Goal: Transaction & Acquisition: Book appointment/travel/reservation

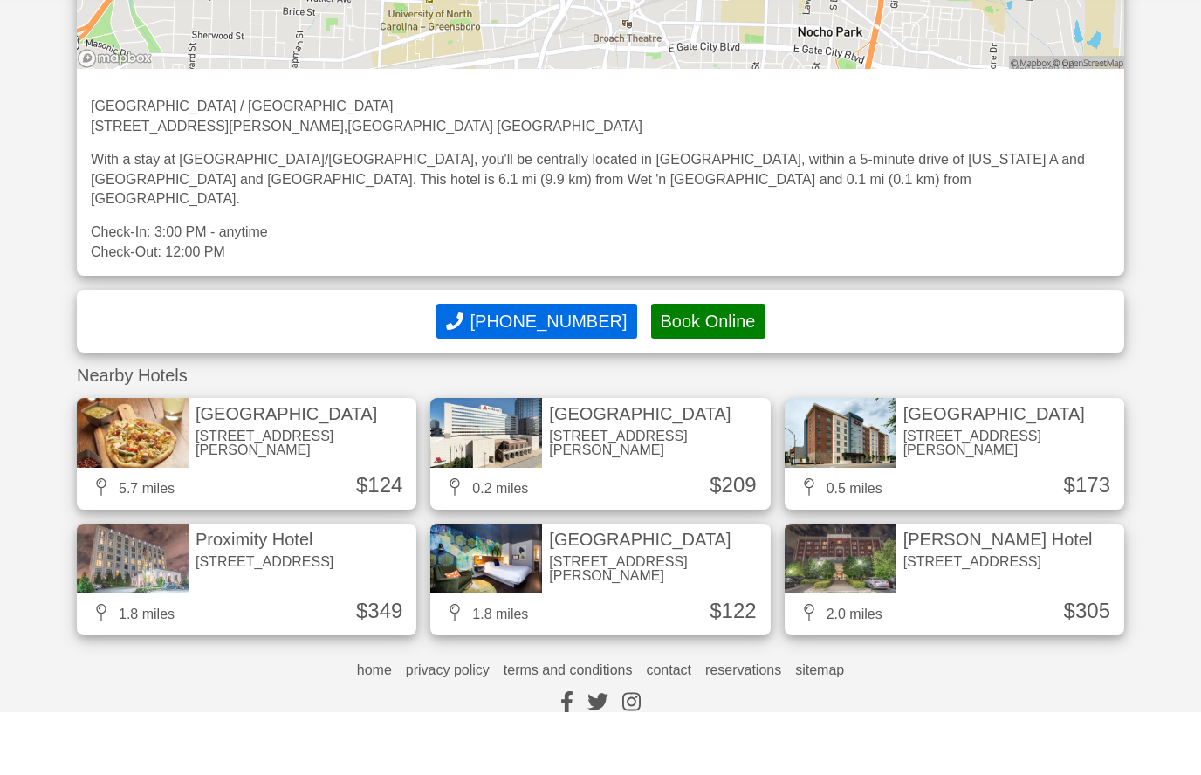
scroll to position [1381, 0]
click at [612, 491] on div "304 North Greene Street, Greensboro NC" at bounding box center [656, 505] width 214 height 28
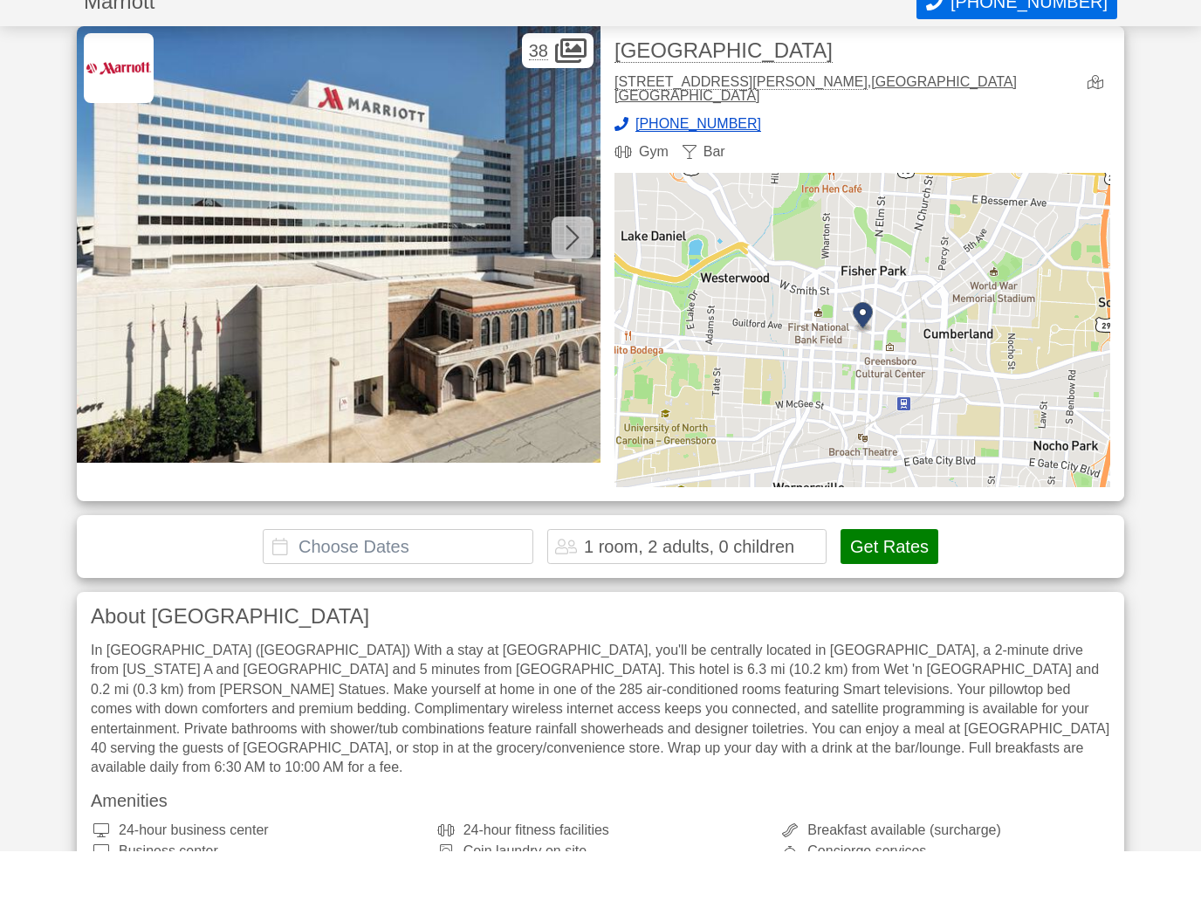
scroll to position [10, 0]
click at [374, 579] on input "text" at bounding box center [398, 596] width 271 height 35
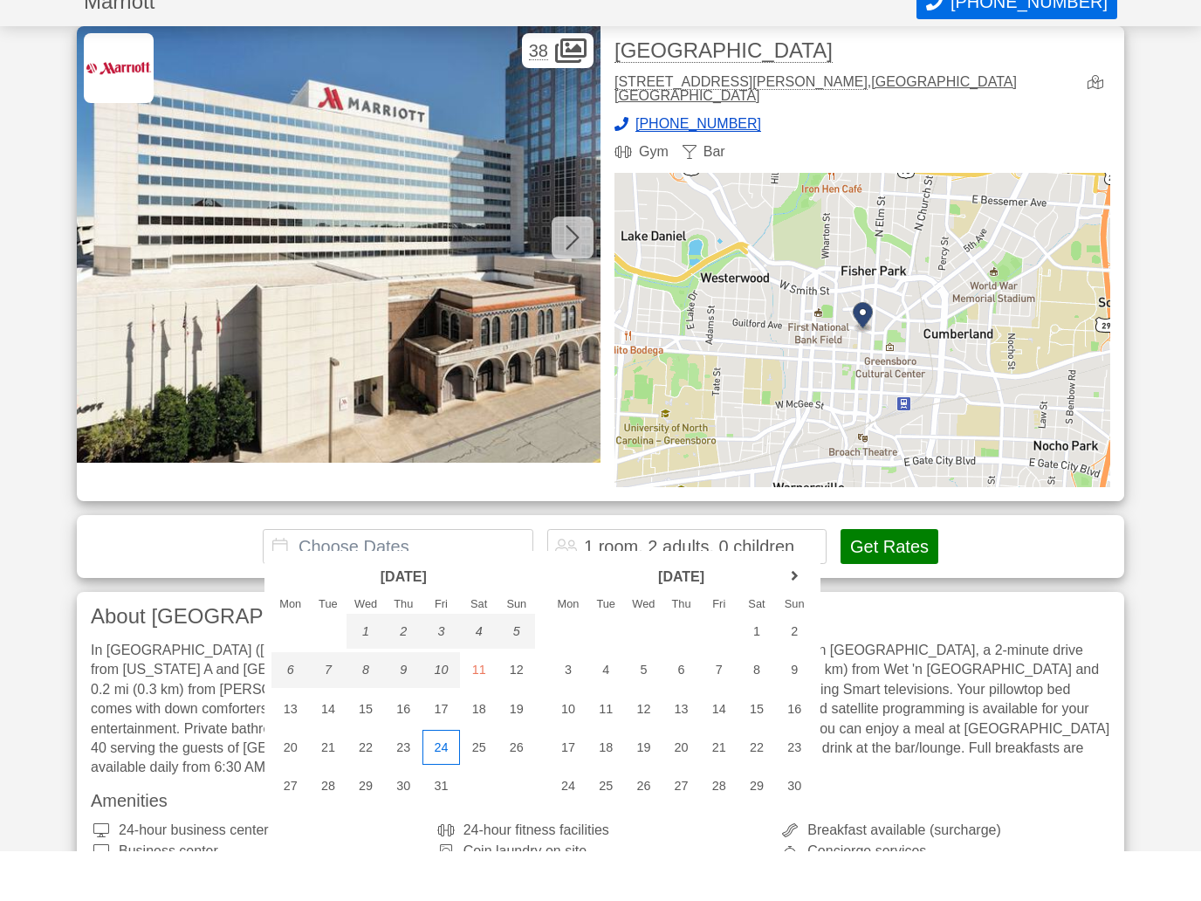
click at [444, 779] on div "24" at bounding box center [441, 796] width 38 height 35
click at [524, 779] on div "26" at bounding box center [516, 796] width 38 height 35
type input "[DATE] - [DATE]"
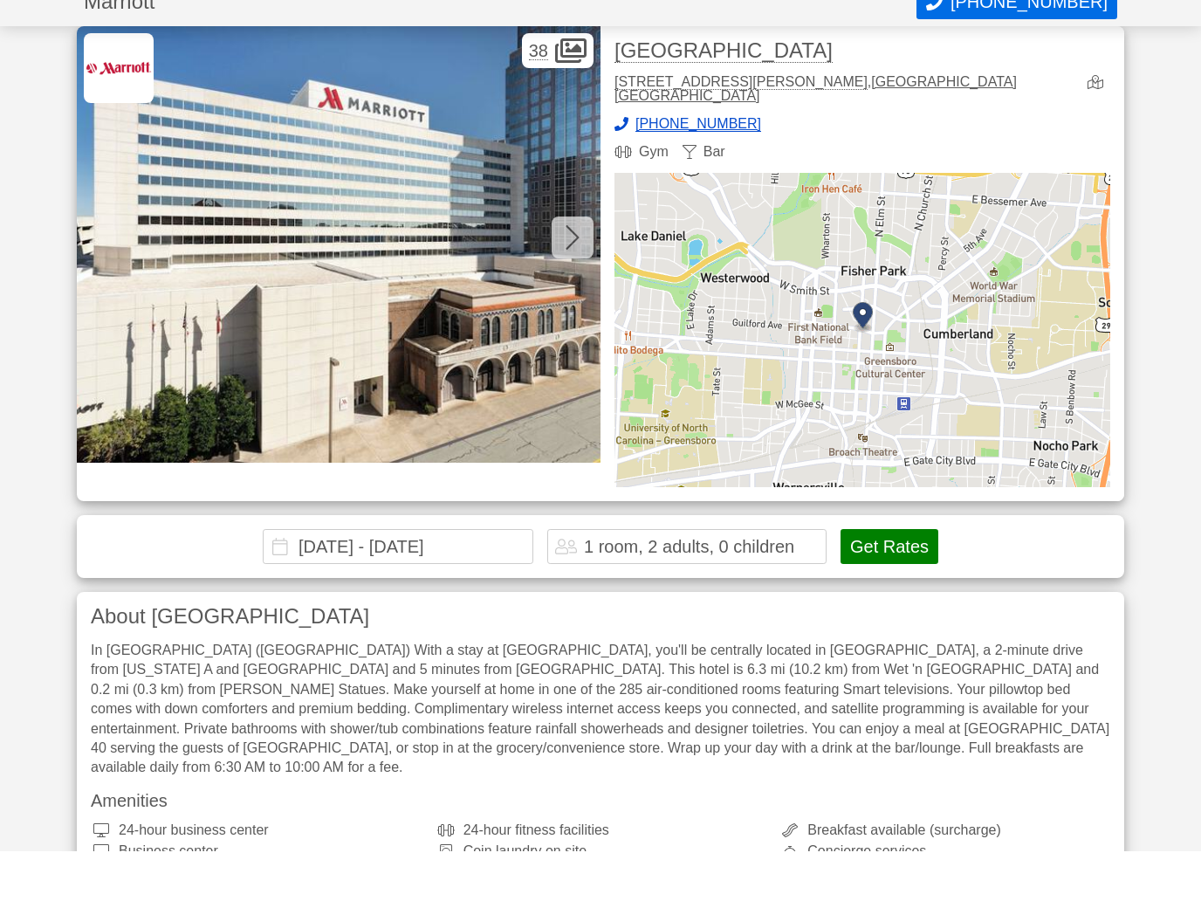
click at [909, 579] on button "Get Rates" at bounding box center [889, 596] width 98 height 35
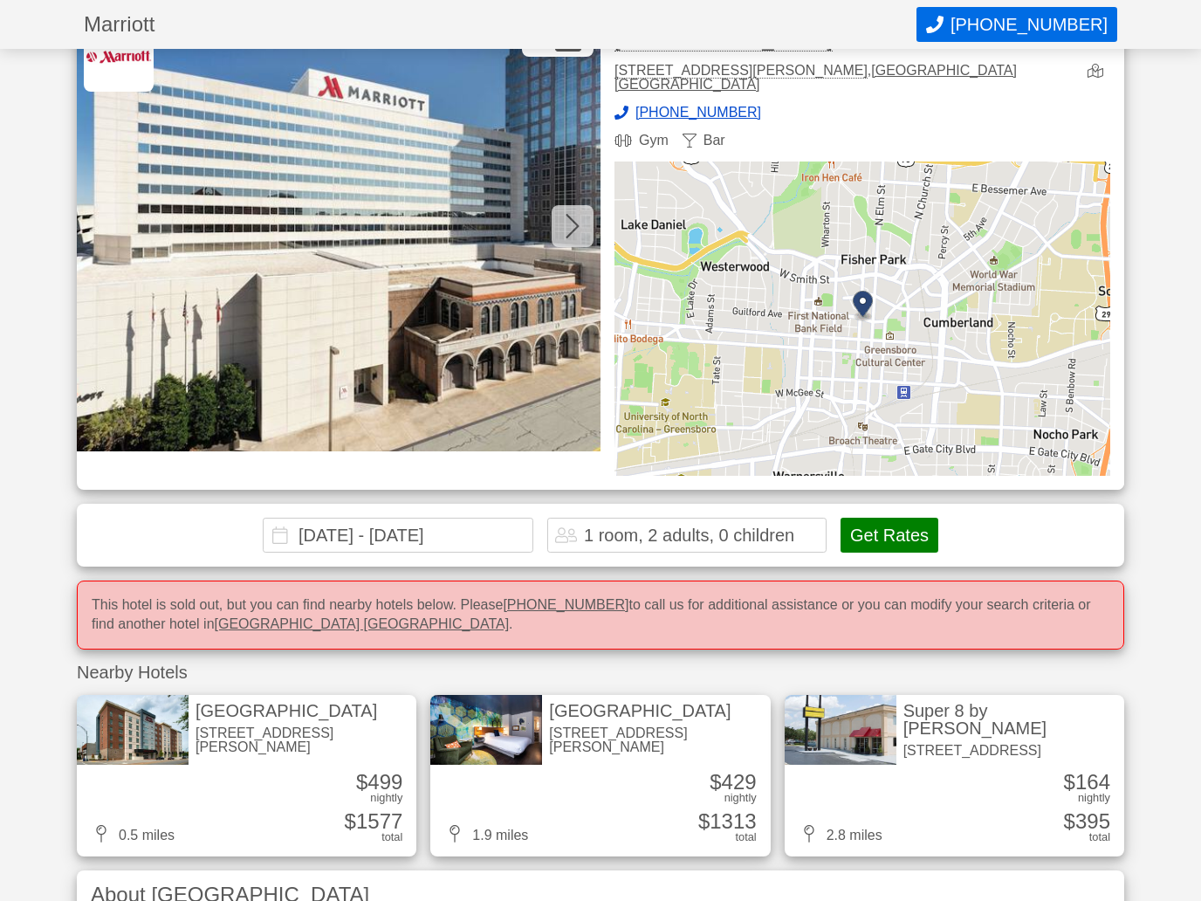
scroll to position [0, 0]
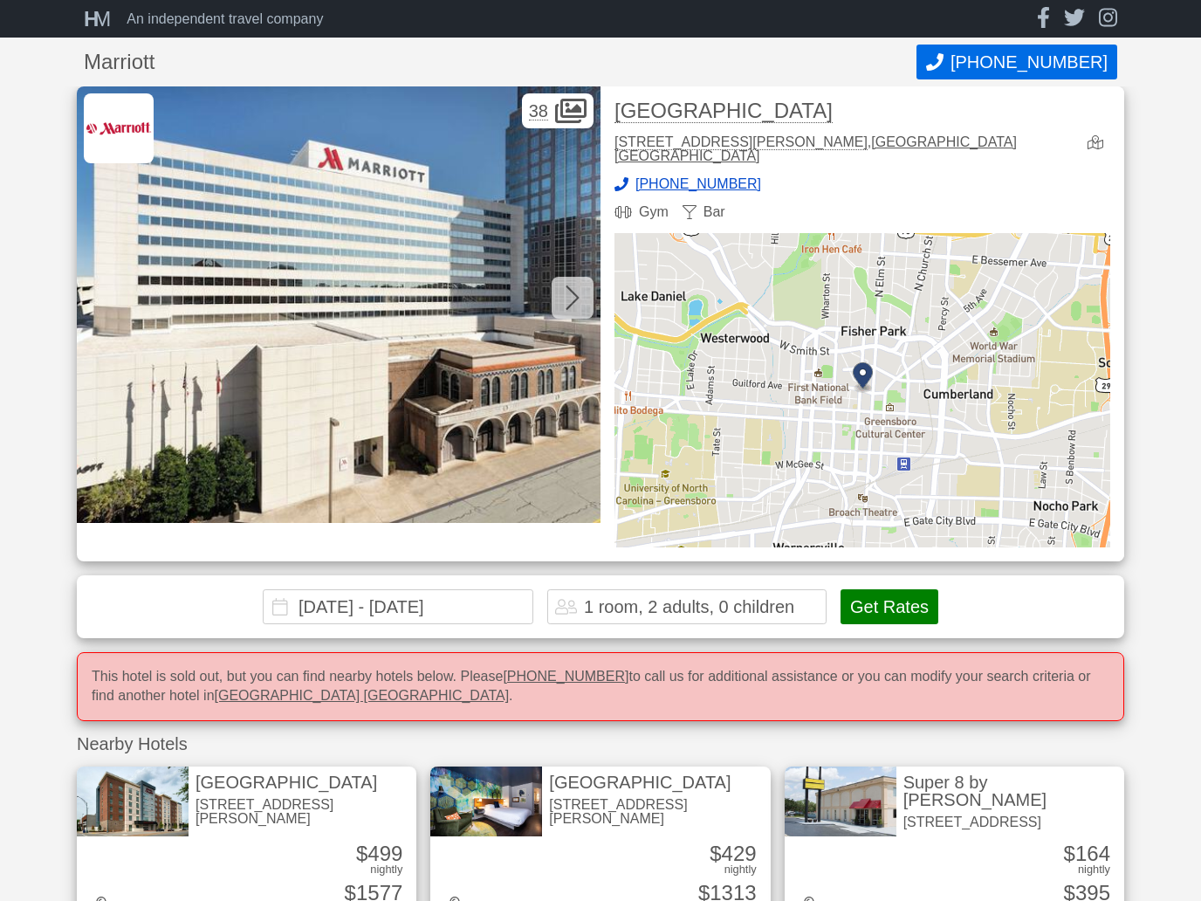
click at [559, 314] on div at bounding box center [572, 298] width 42 height 42
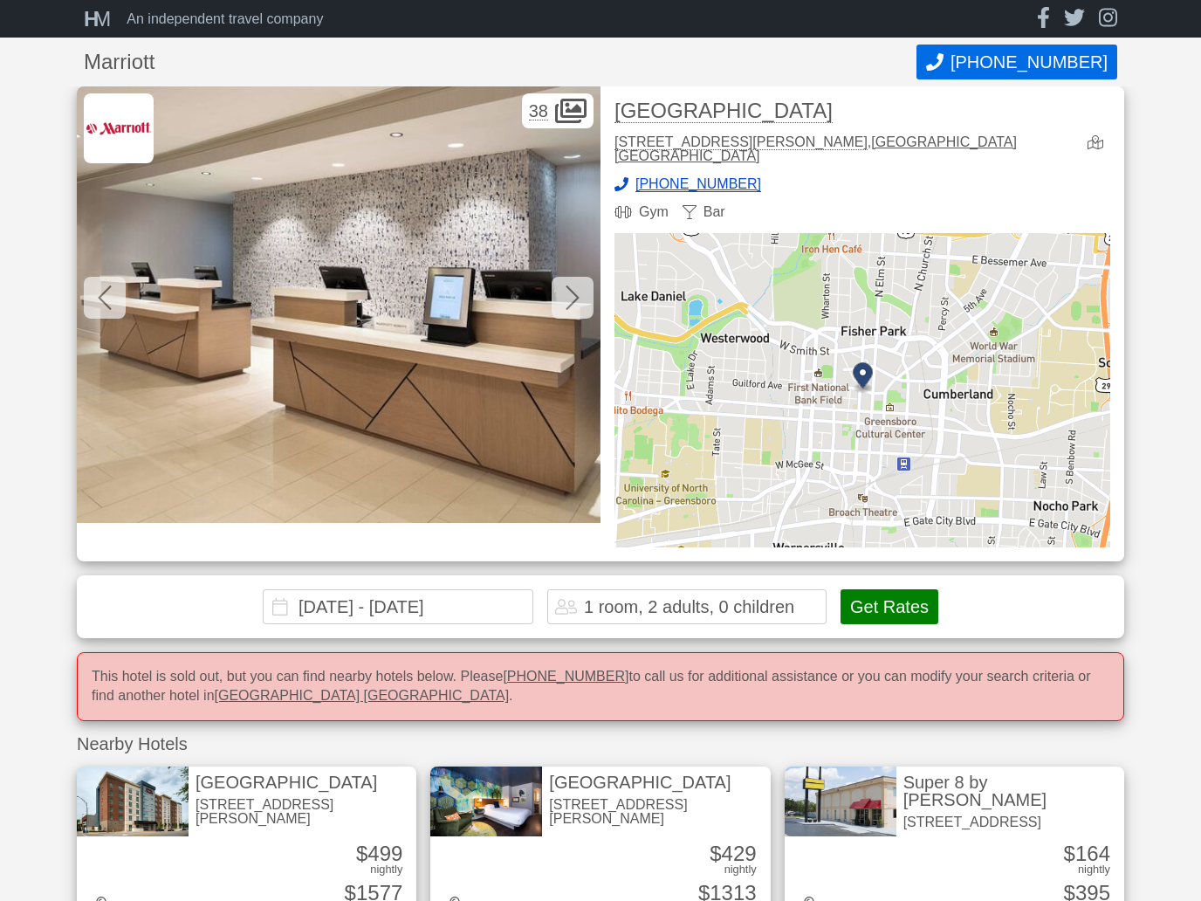
click at [556, 291] on div at bounding box center [572, 298] width 42 height 42
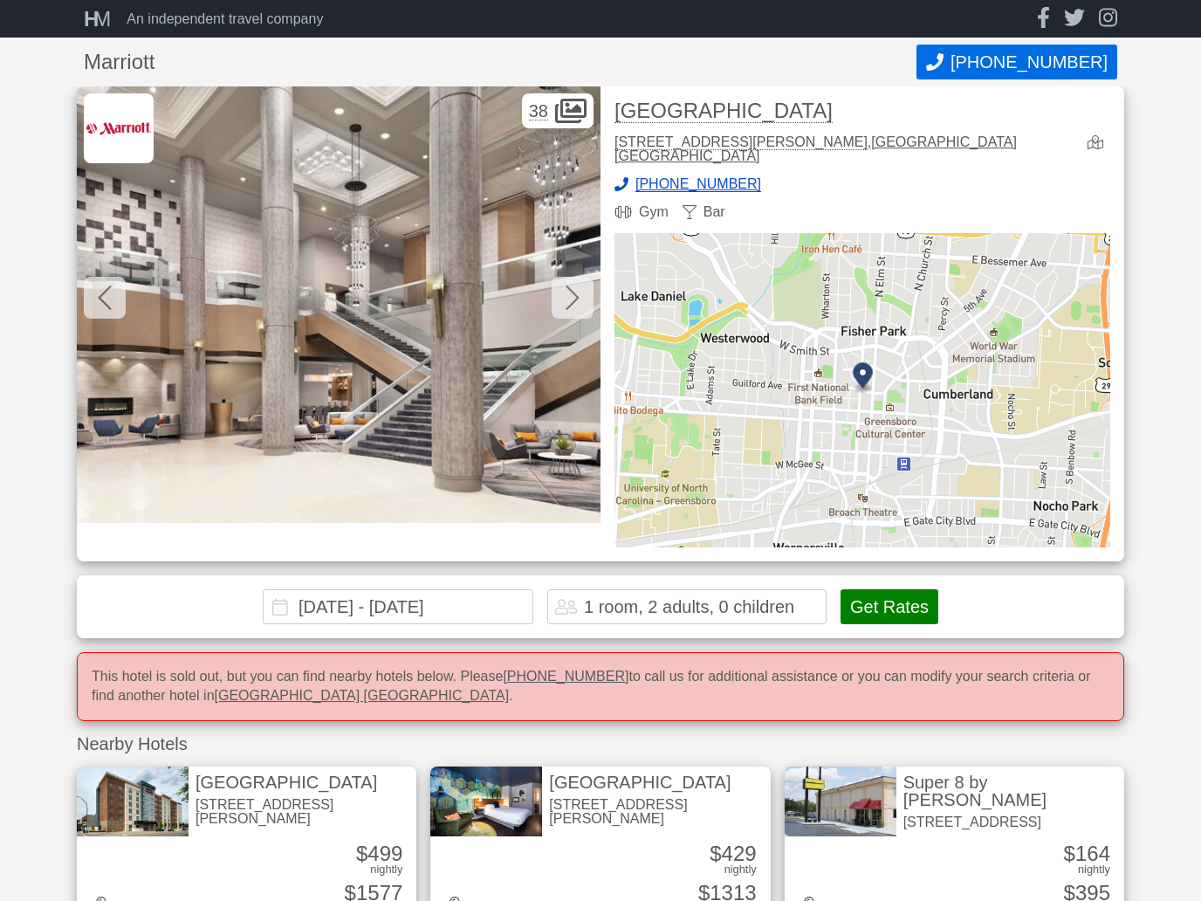
click at [553, 299] on div at bounding box center [572, 298] width 42 height 42
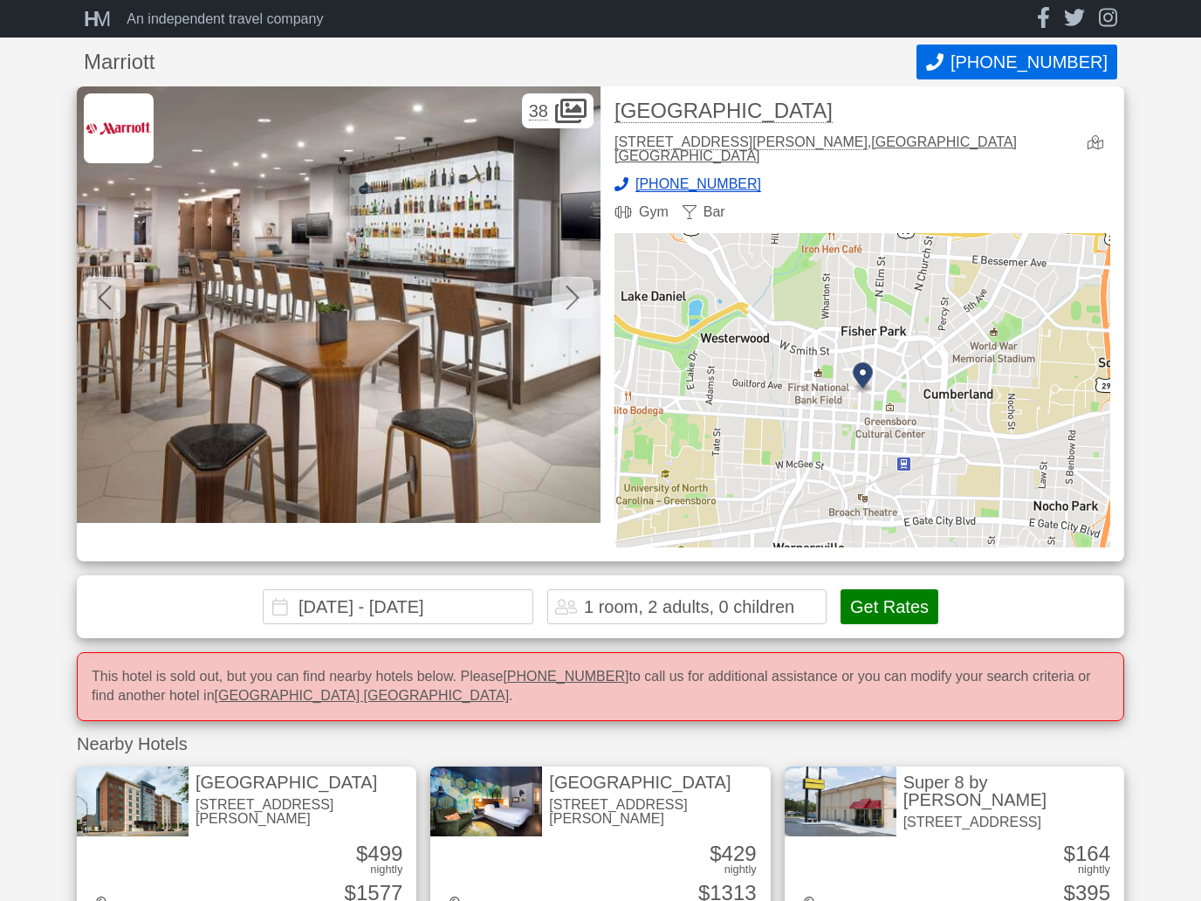
click at [558, 284] on div at bounding box center [572, 298] width 42 height 42
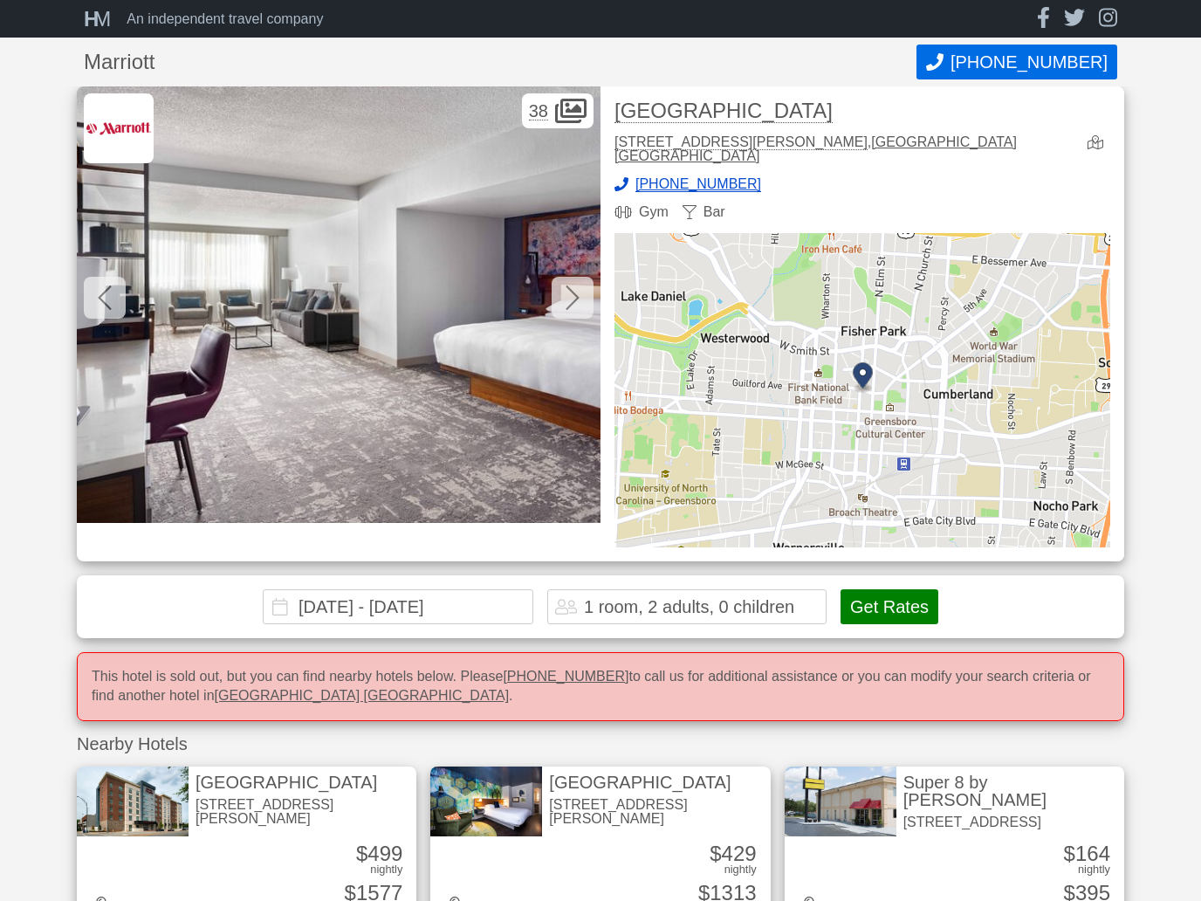
click at [556, 304] on div at bounding box center [572, 298] width 42 height 42
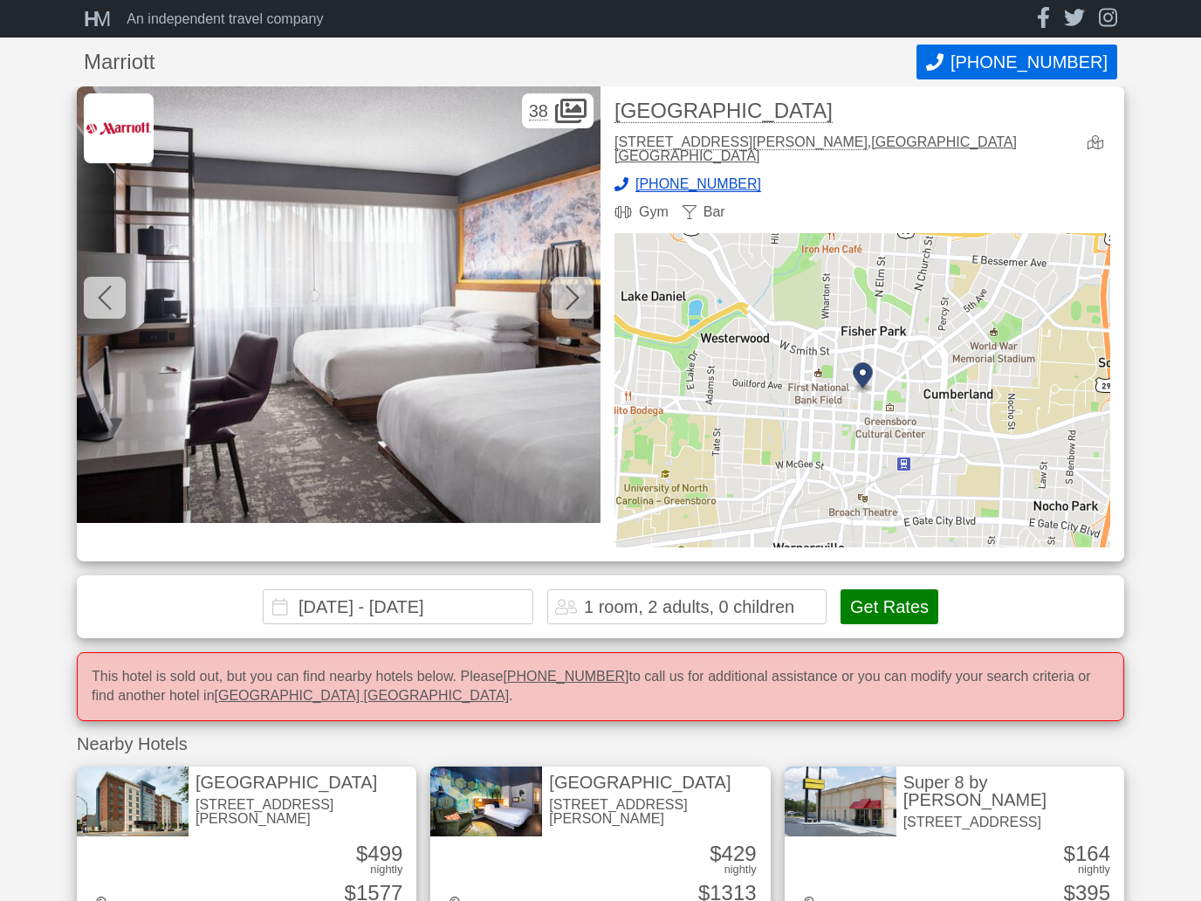
click at [574, 297] on icon at bounding box center [572, 298] width 14 height 28
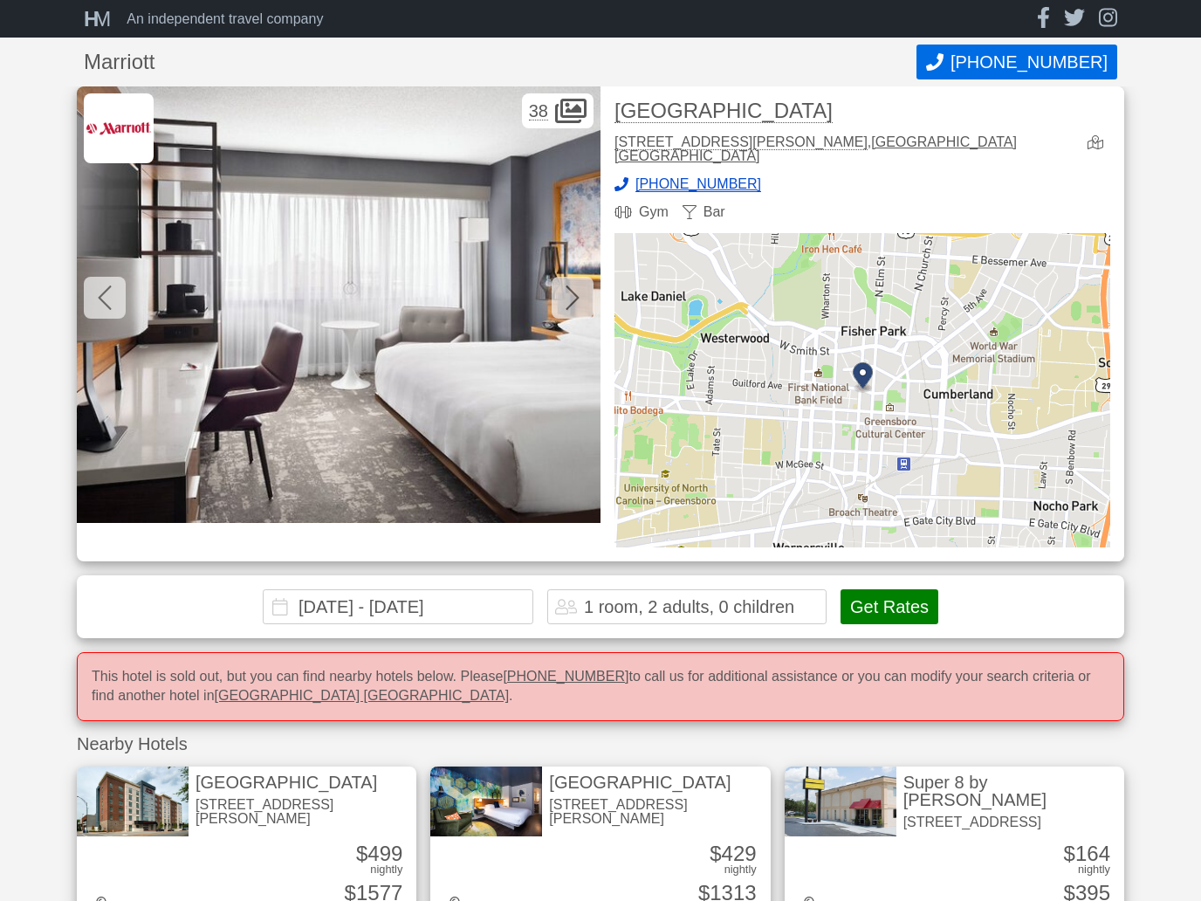
click at [565, 292] on icon at bounding box center [572, 298] width 14 height 28
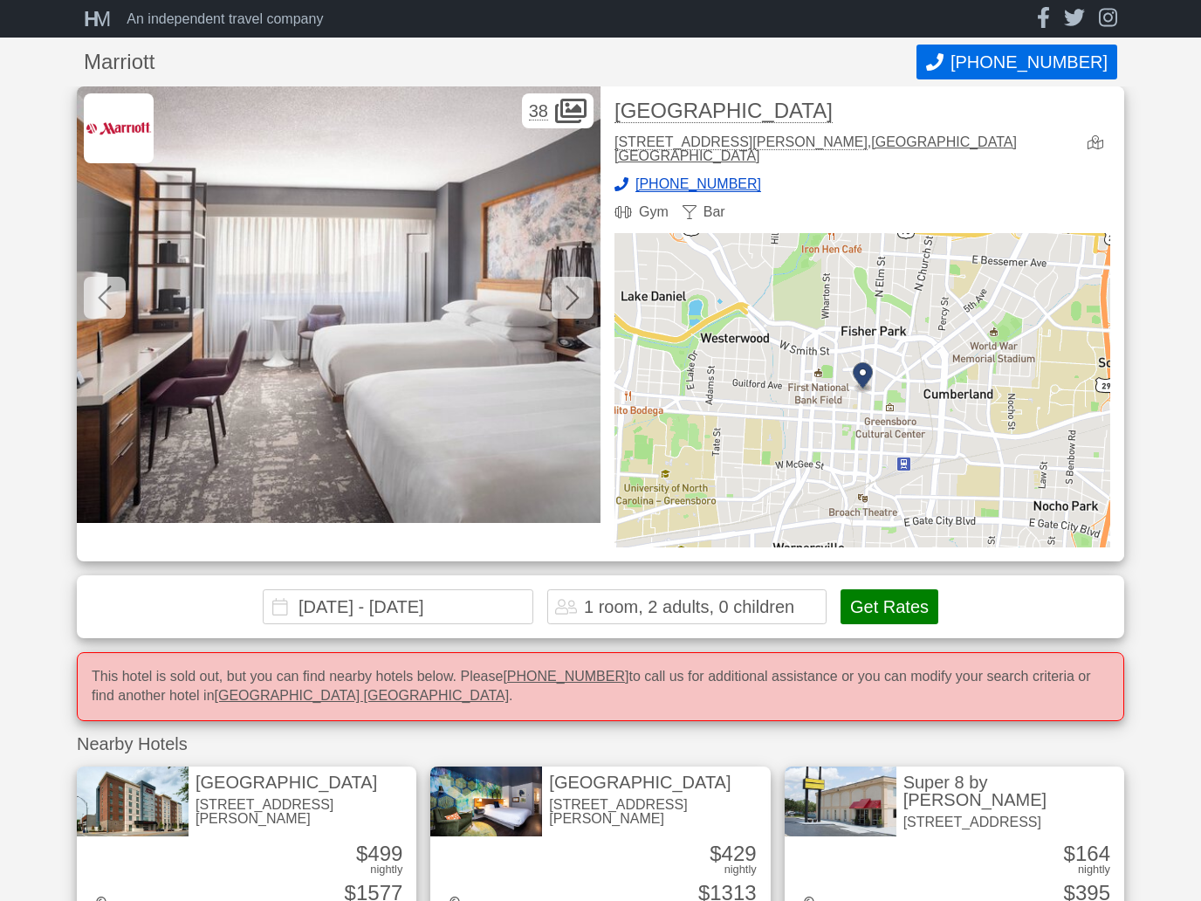
click at [570, 288] on icon at bounding box center [571, 297] width 13 height 24
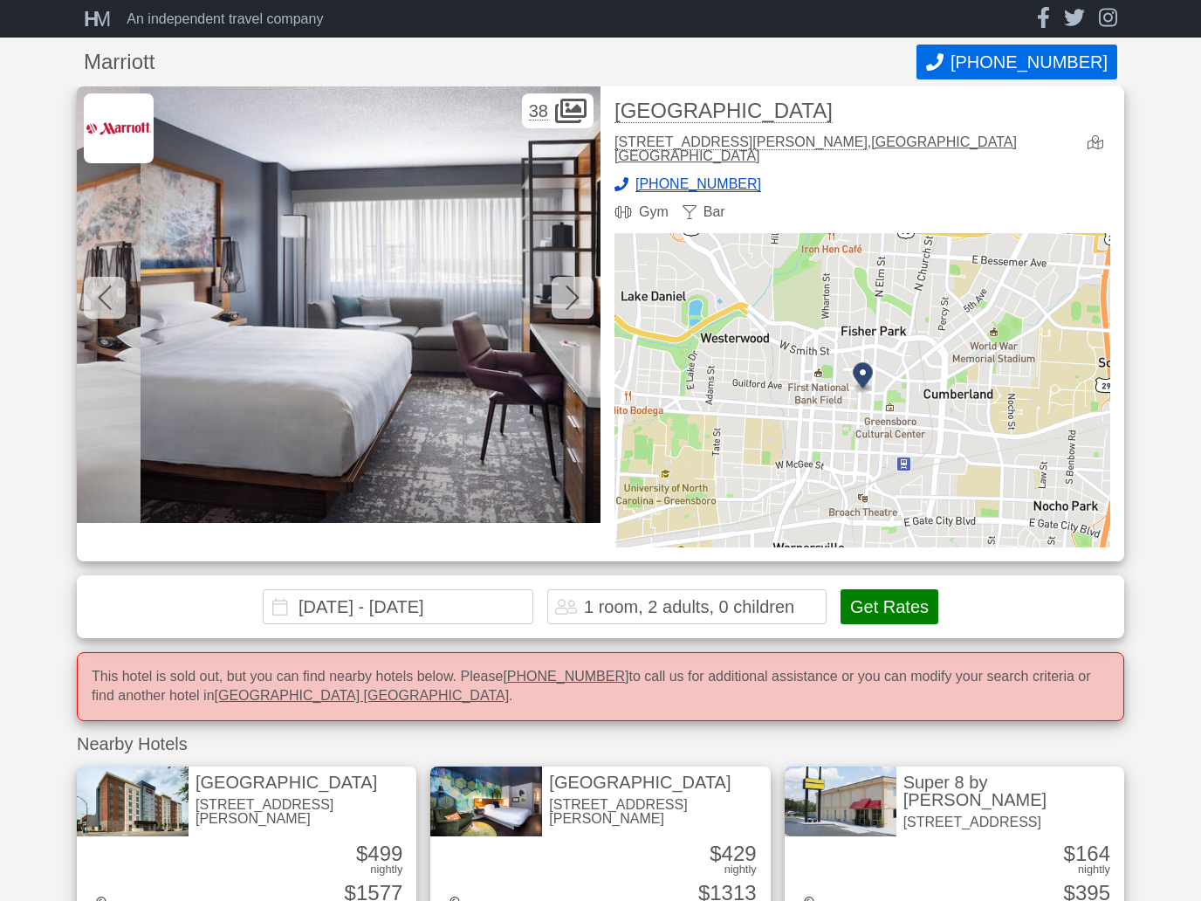
scroll to position [0, 4189]
